Goal: Task Accomplishment & Management: Use online tool/utility

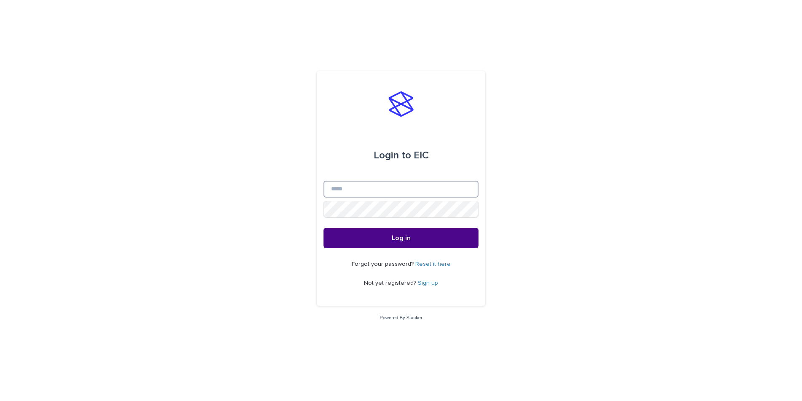
click at [376, 187] on input "Email" at bounding box center [400, 189] width 155 height 17
type input "**********"
click at [398, 238] on span "Log in" at bounding box center [401, 238] width 19 height 7
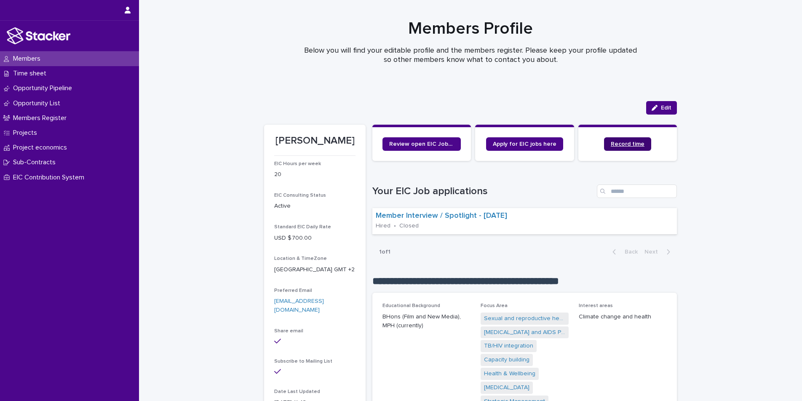
click at [621, 144] on span "Record time" at bounding box center [628, 144] width 34 height 6
